Goal: Task Accomplishment & Management: Use online tool/utility

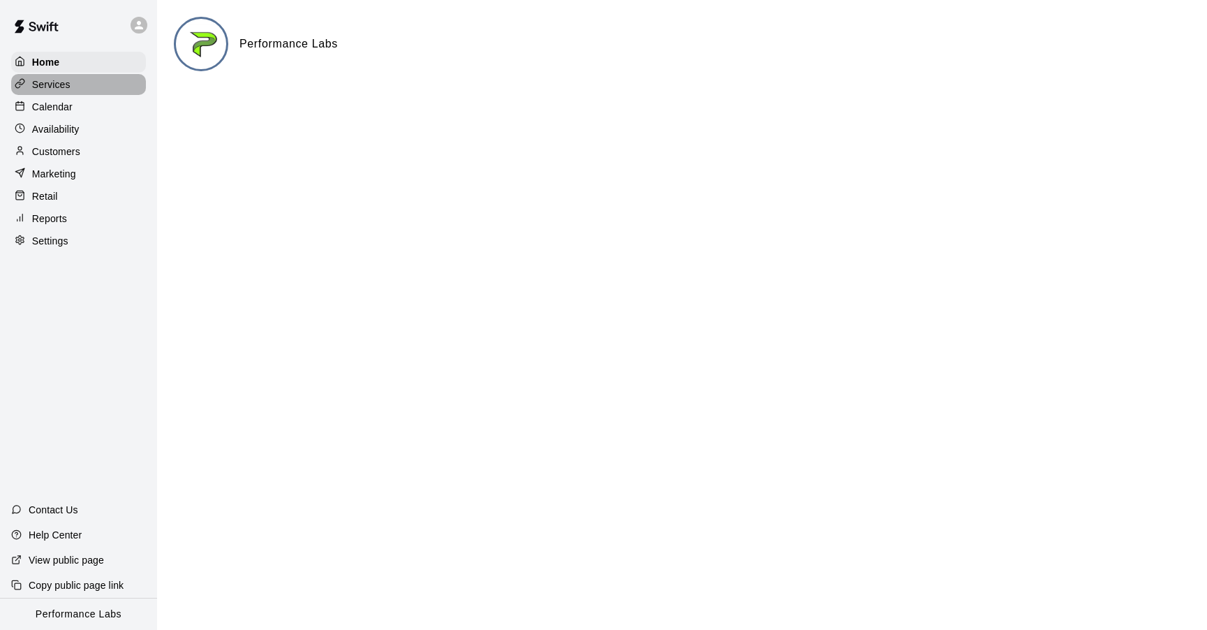
click at [45, 78] on p "Services" at bounding box center [51, 84] width 38 height 14
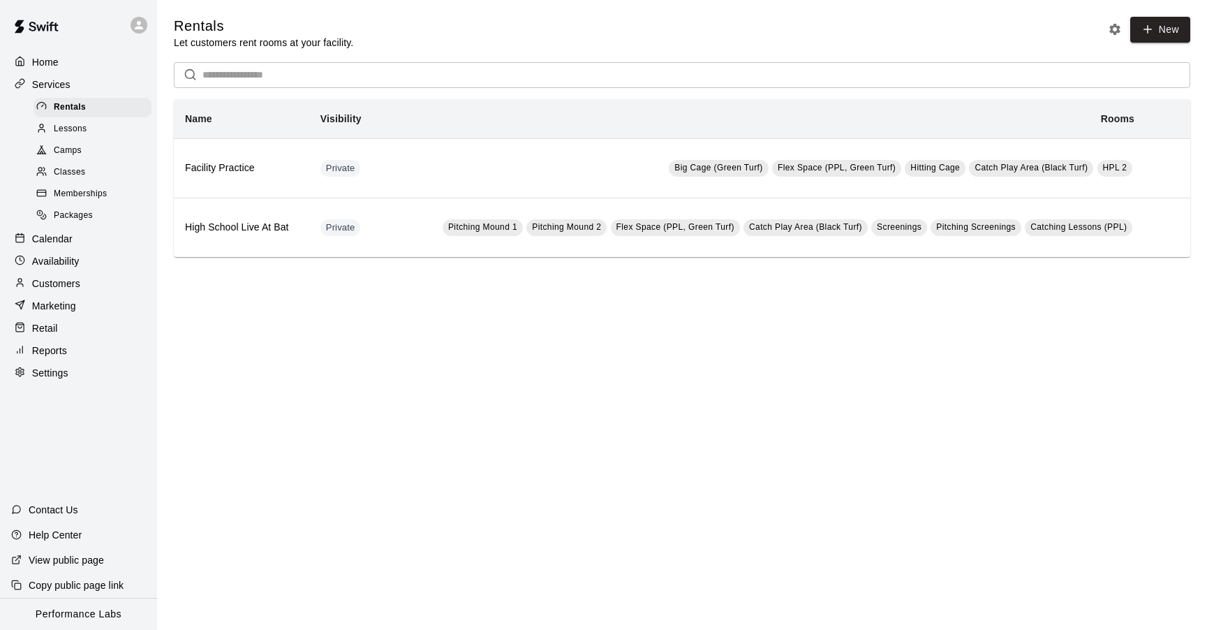
click at [68, 246] on div "Calendar" at bounding box center [78, 238] width 135 height 21
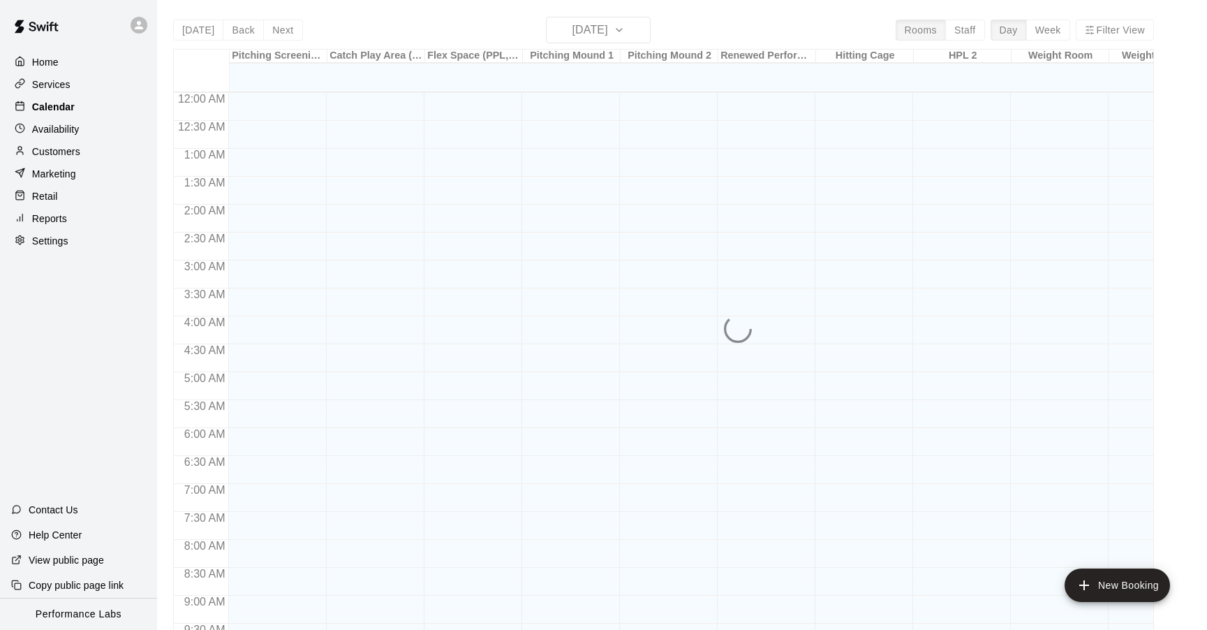
scroll to position [746, 0]
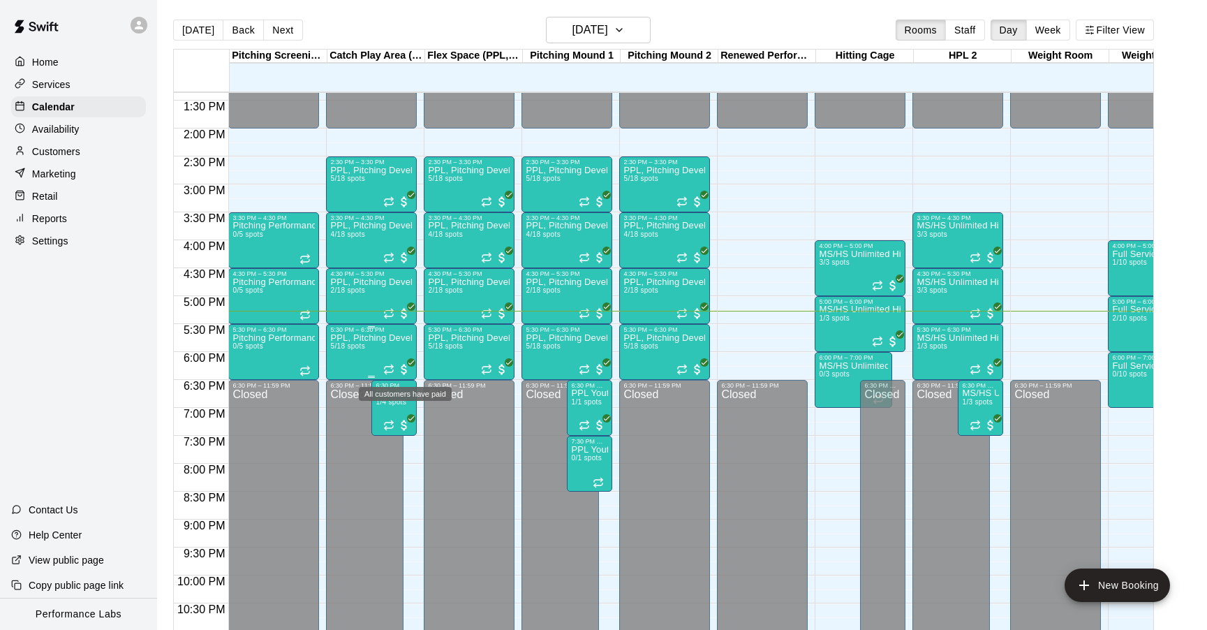
click at [405, 366] on span "All customers have paid" at bounding box center [404, 369] width 14 height 14
click at [410, 409] on img "edit" at bounding box center [412, 410] width 16 height 16
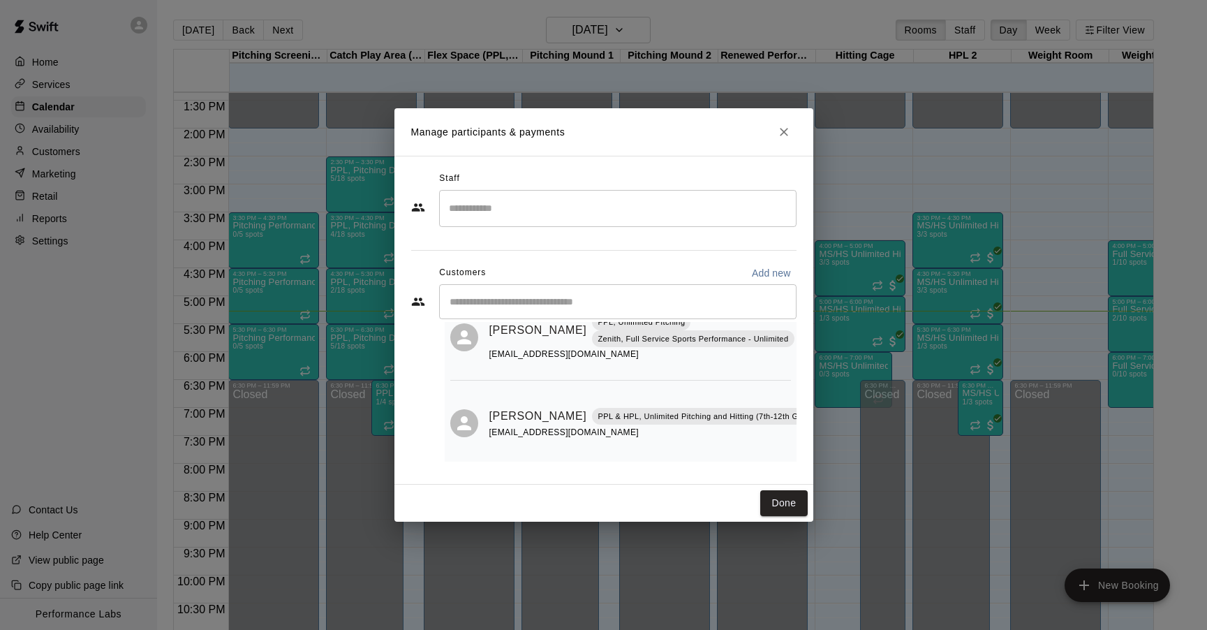
scroll to position [247, 0]
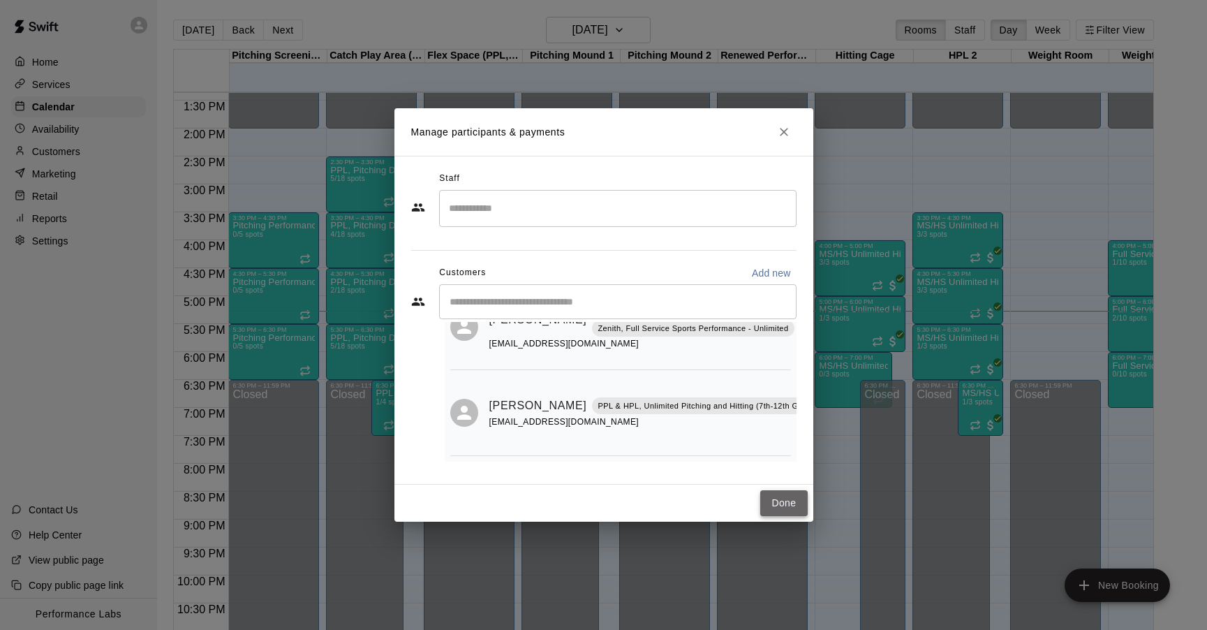
click at [780, 505] on button "Done" at bounding box center [783, 503] width 47 height 26
